Goal: Register for event/course

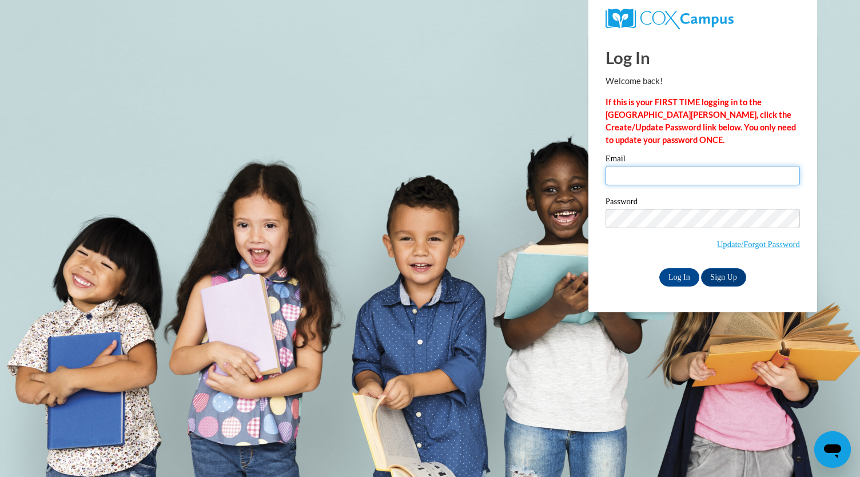
click at [636, 172] on input "Email" at bounding box center [702, 175] width 194 height 19
drag, startPoint x: 694, startPoint y: 175, endPoint x: 617, endPoint y: 162, distance: 78.4
click at [617, 162] on div "Email harlygayle@gmail.com" at bounding box center [702, 173] width 194 height 39
type input "[EMAIL_ADDRESS][DOMAIN_NAME]"
click at [659, 268] on input "Log In" at bounding box center [679, 277] width 40 height 18
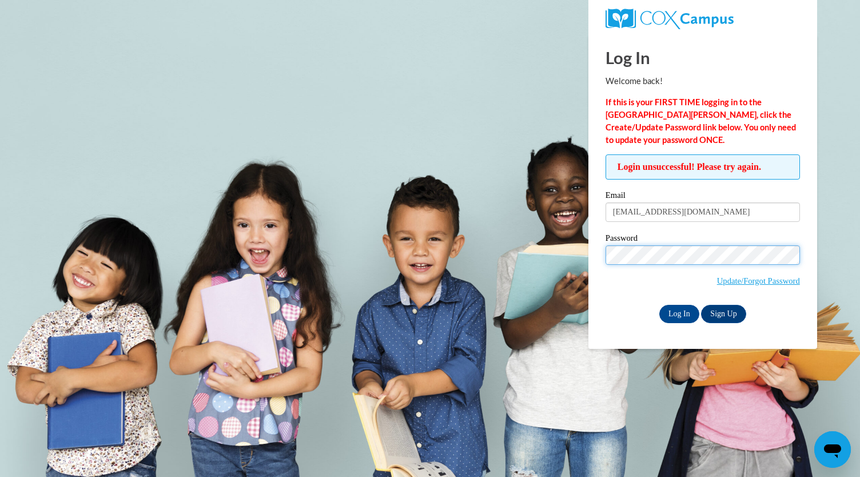
click at [659, 305] on input "Log In" at bounding box center [679, 314] width 40 height 18
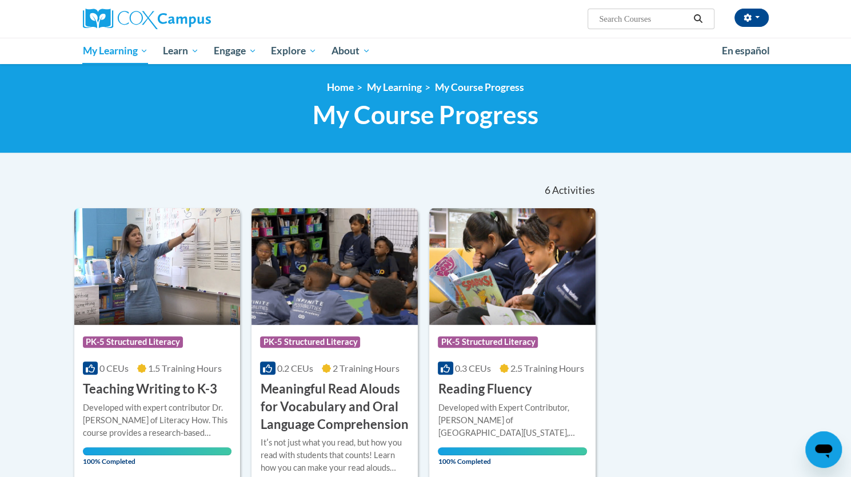
click at [631, 15] on input "Search..." at bounding box center [643, 19] width 91 height 14
type input "vocabulary instruction"
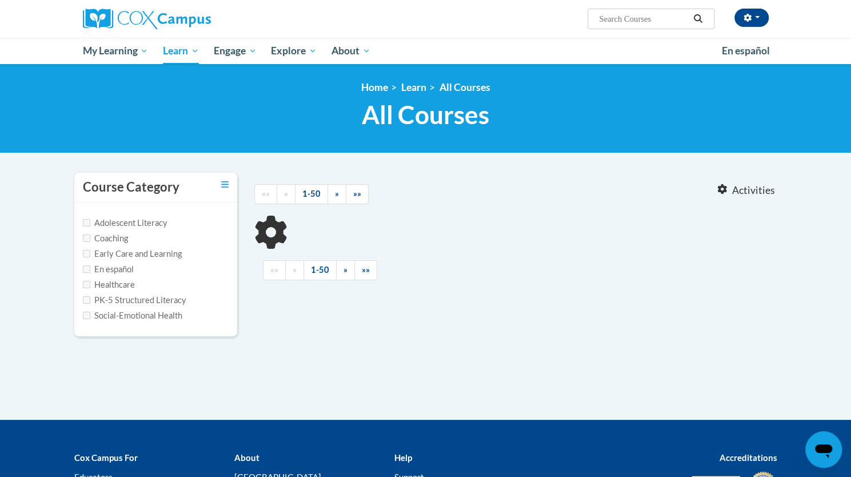
type input "vocabulary instruction"
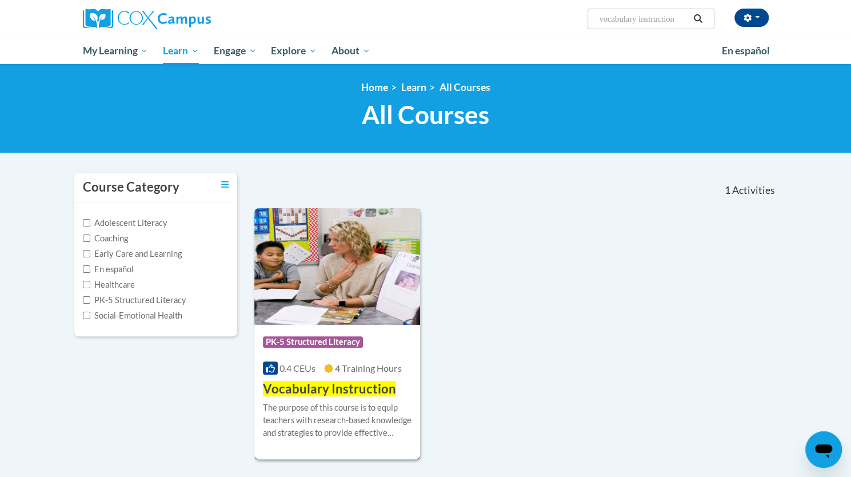
click at [364, 306] on img at bounding box center [337, 266] width 166 height 117
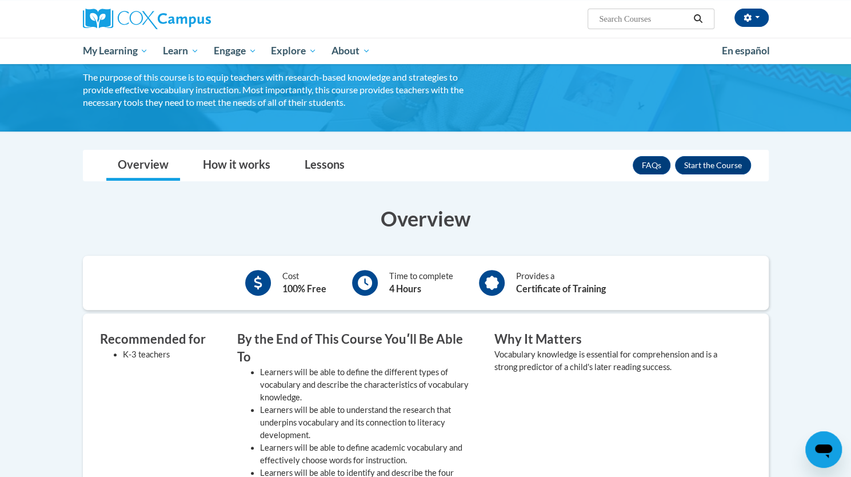
scroll to position [83, 0]
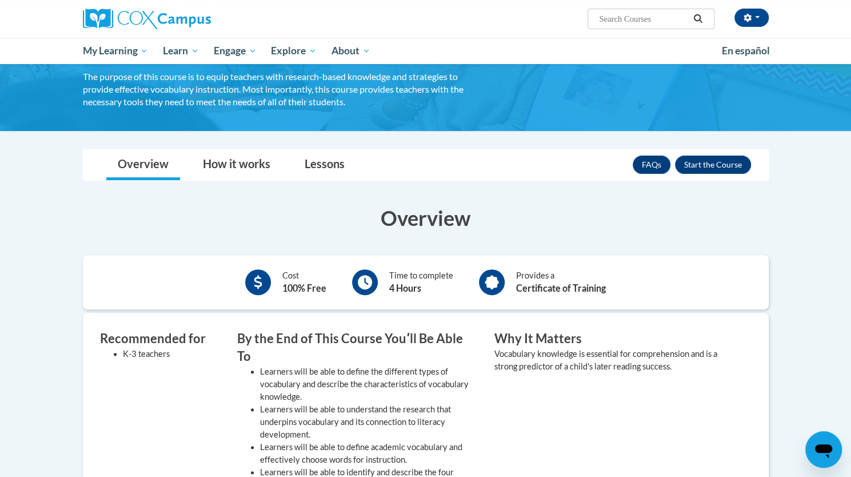
click at [735, 174] on div "Toggle navigation Overview How it works Lessons Resources FAQs Enroll Overview …" at bounding box center [425, 461] width 703 height 625
click at [715, 153] on div "FAQs Enroll" at bounding box center [692, 165] width 118 height 30
click at [709, 161] on button "Enroll" at bounding box center [713, 164] width 76 height 18
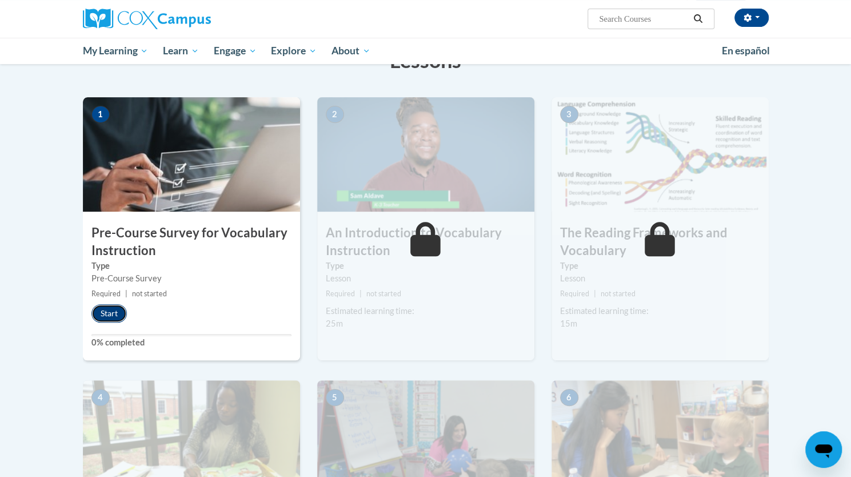
click at [102, 313] on button "Start" at bounding box center [108, 313] width 35 height 18
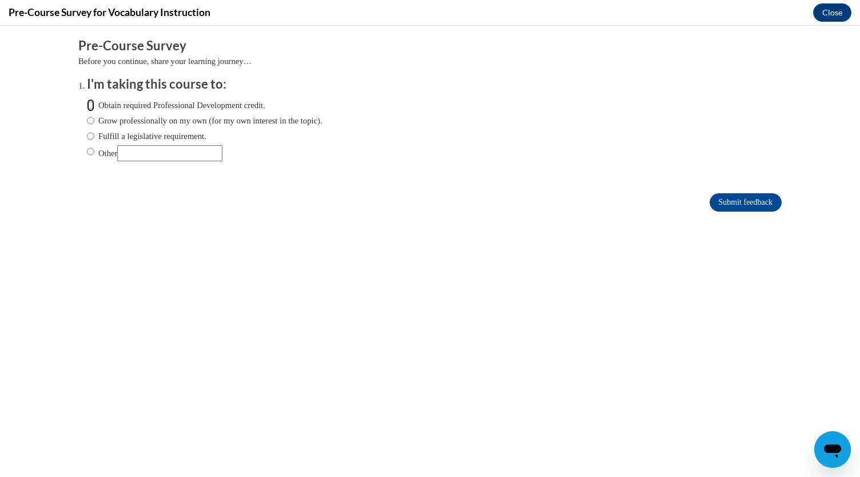
click at [87, 104] on input "Obtain required Professional Development credit." at bounding box center [90, 105] width 7 height 13
radio input "true"
click at [741, 198] on input "Submit feedback" at bounding box center [745, 202] width 72 height 18
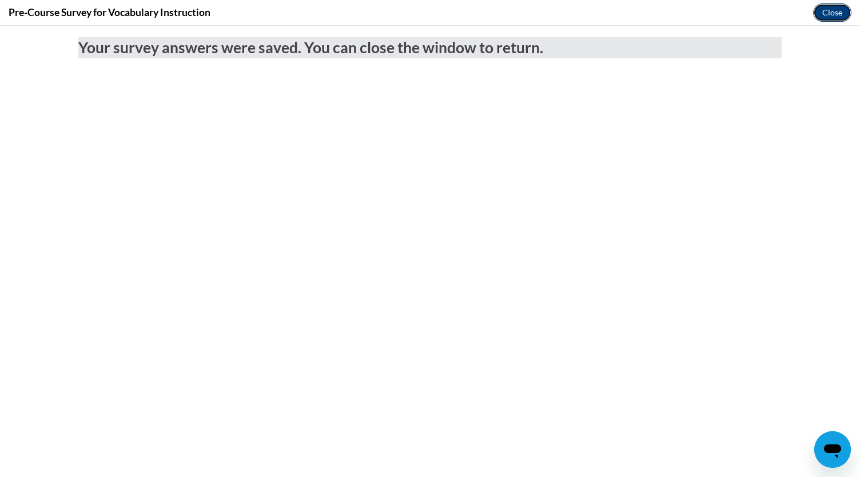
click at [827, 11] on button "Close" at bounding box center [832, 12] width 38 height 18
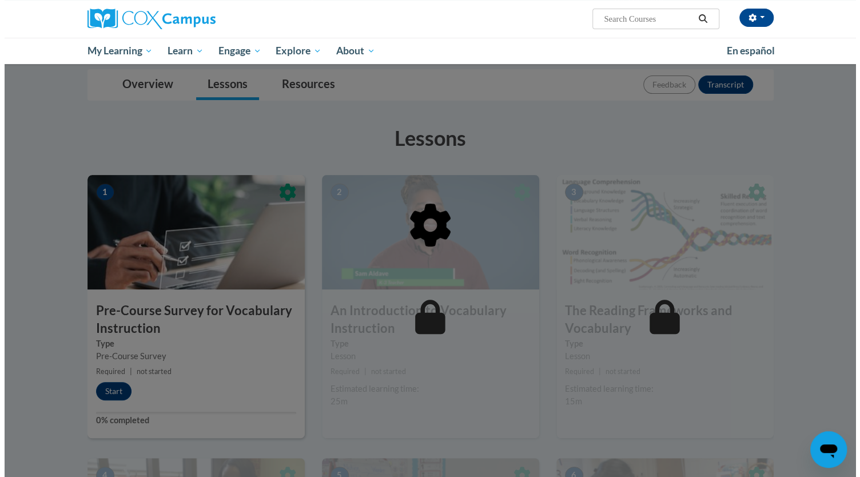
scroll to position [195, 0]
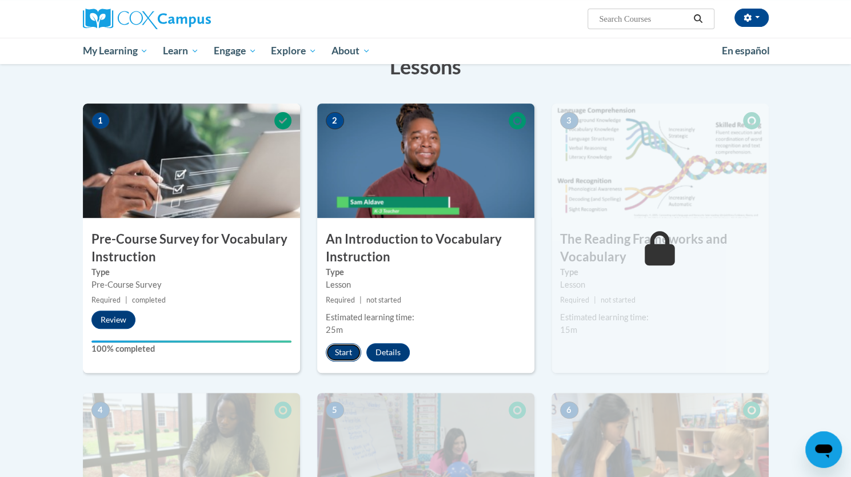
click at [349, 343] on button "Start" at bounding box center [343, 352] width 35 height 18
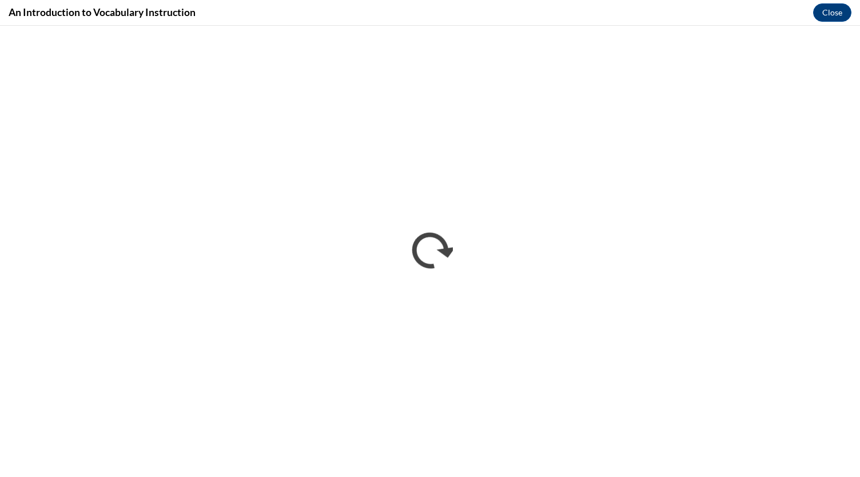
scroll to position [0, 0]
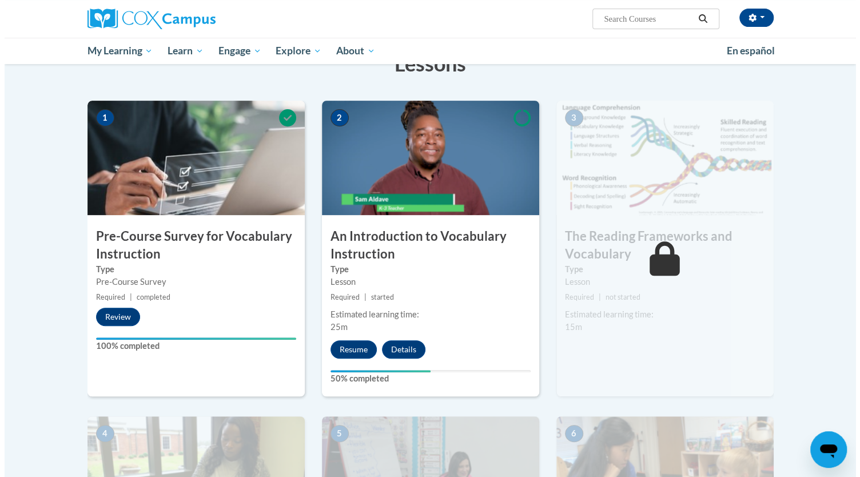
scroll to position [214, 0]
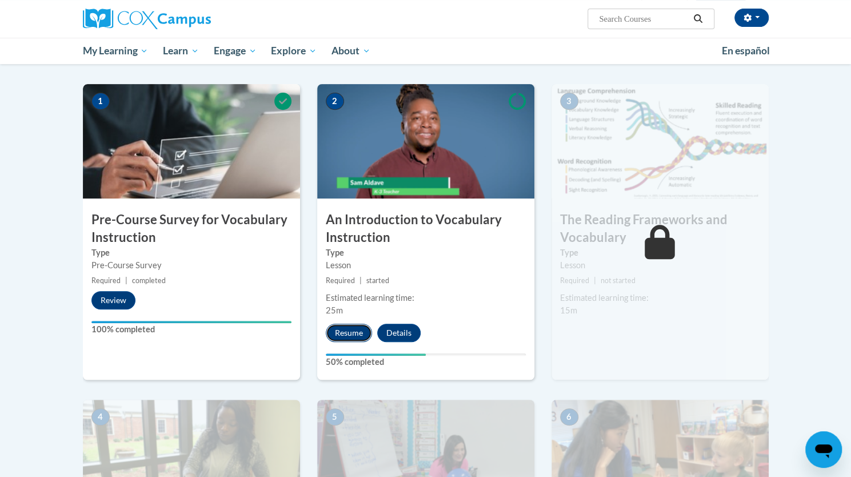
click at [342, 329] on button "Resume" at bounding box center [349, 333] width 46 height 18
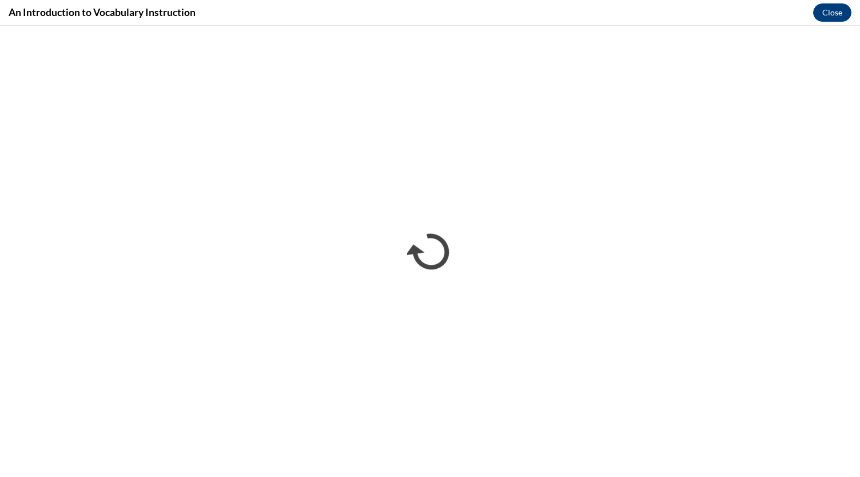
scroll to position [0, 0]
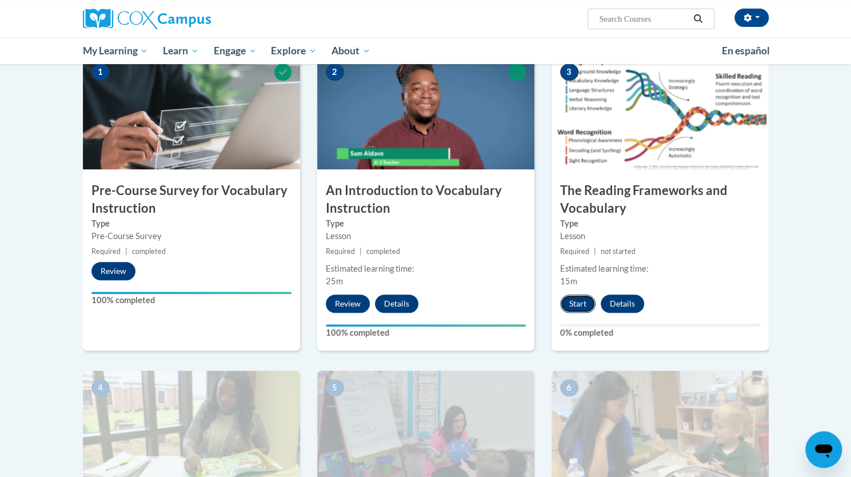
click at [582, 300] on button "Start" at bounding box center [577, 303] width 35 height 18
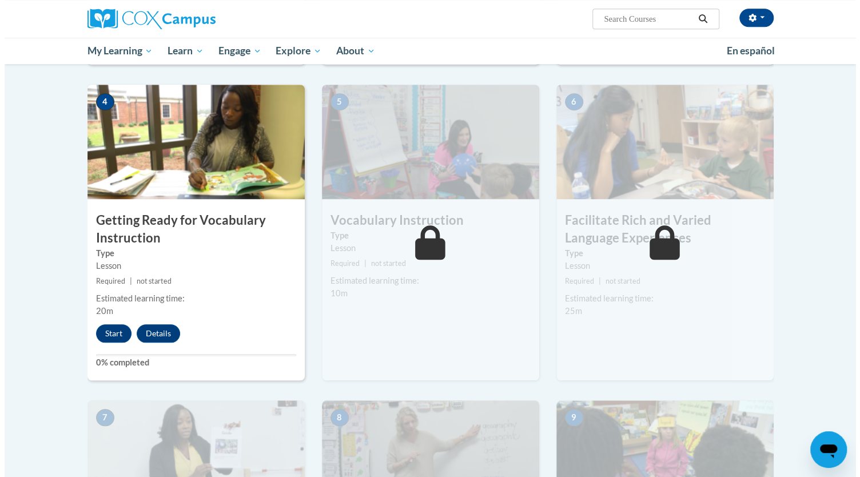
scroll to position [547, 0]
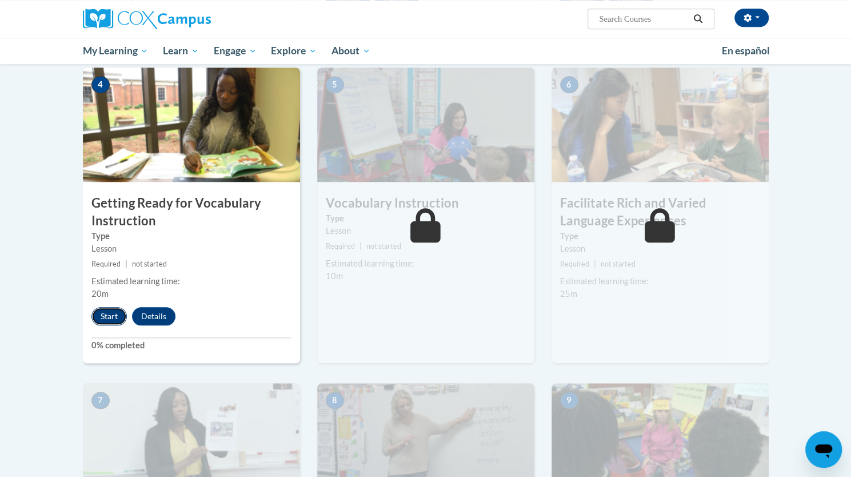
click at [114, 320] on button "Start" at bounding box center [108, 316] width 35 height 18
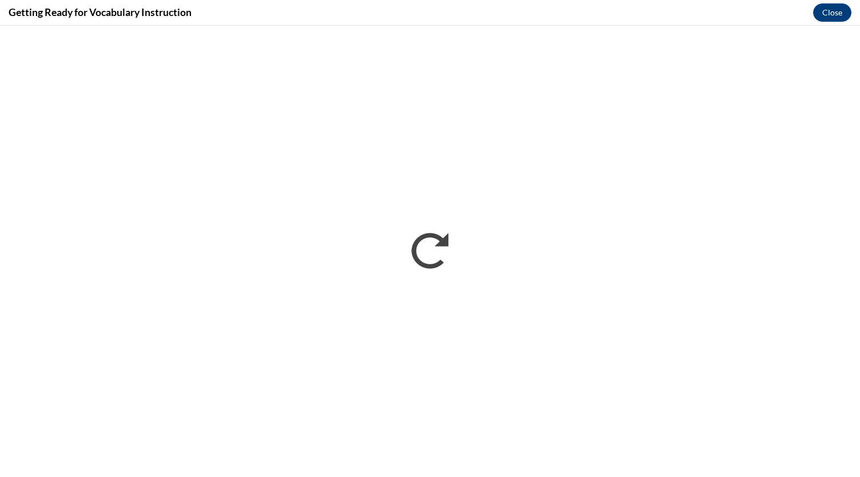
scroll to position [0, 0]
